Goal: Task Accomplishment & Management: Manage account settings

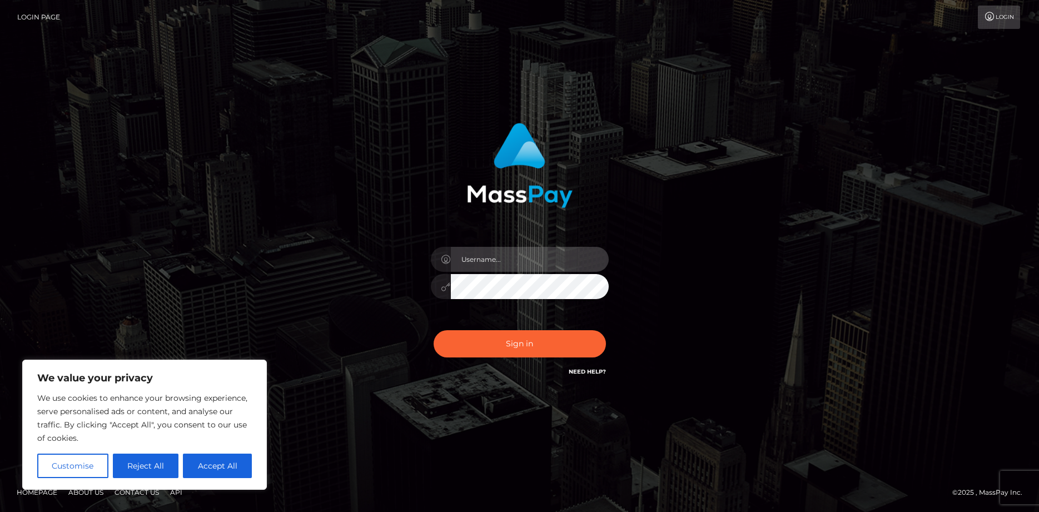
click at [496, 261] on input "text" at bounding box center [530, 259] width 158 height 25
type input "jannairets@gmail.com"
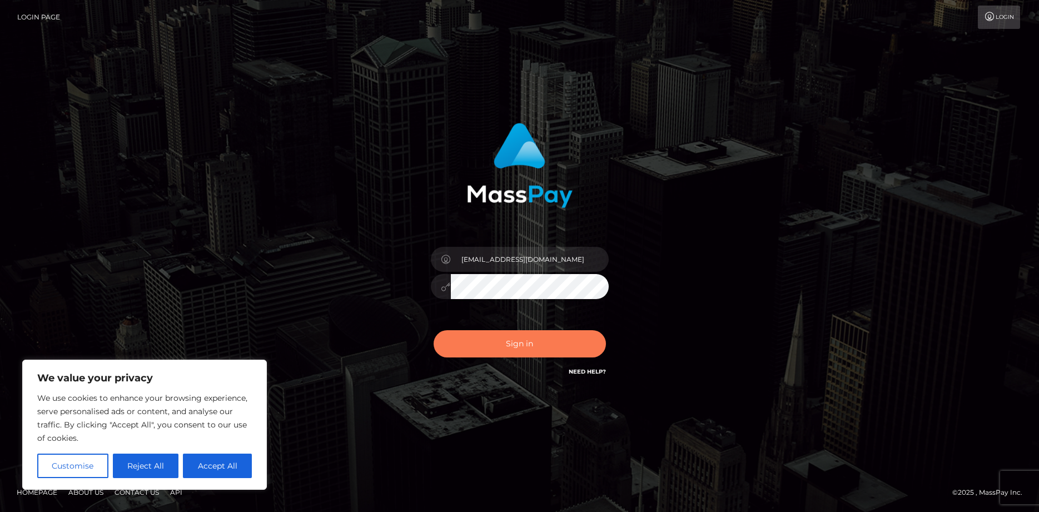
click at [499, 332] on button "Sign in" at bounding box center [520, 343] width 172 height 27
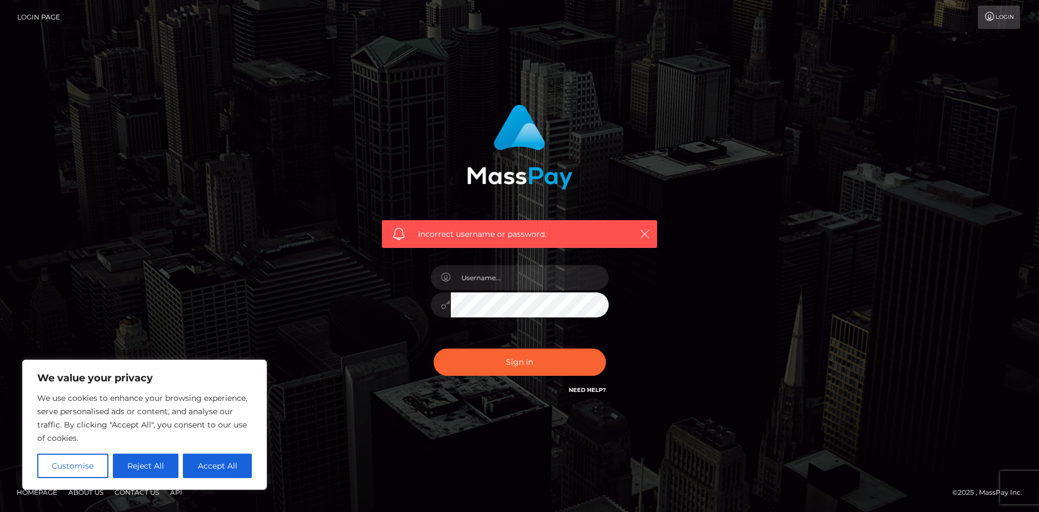
click at [645, 230] on icon "button" at bounding box center [644, 234] width 11 height 11
click at [519, 287] on input "text" at bounding box center [530, 277] width 158 height 25
type input "jannairets@gmail.com"
click at [130, 460] on button "Reject All" at bounding box center [146, 466] width 66 height 24
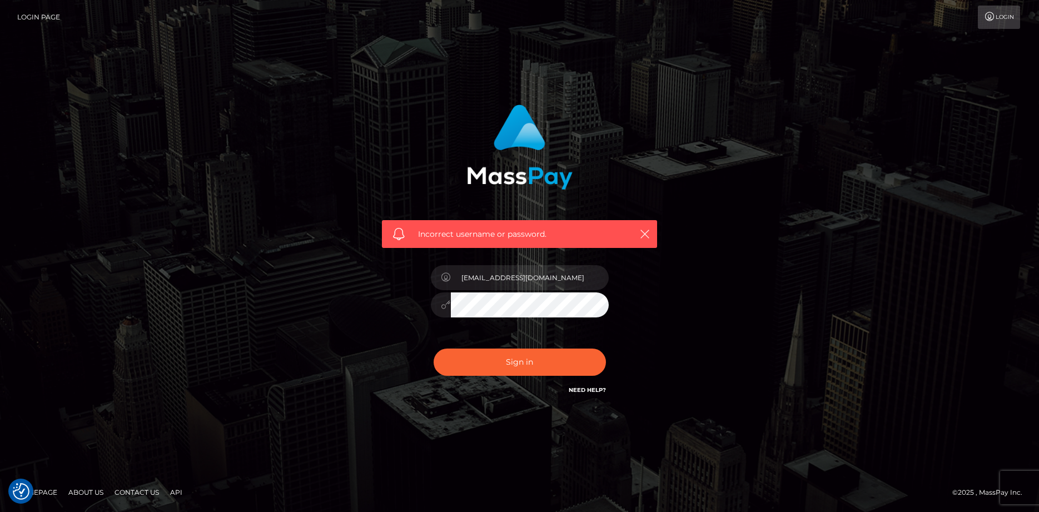
click at [638, 241] on div "Incorrect username or password." at bounding box center [519, 234] width 275 height 28
click at [644, 231] on icon "button" at bounding box center [644, 234] width 11 height 11
click at [504, 366] on button "Sign in" at bounding box center [520, 362] width 172 height 27
